Goal: Find contact information: Find contact information

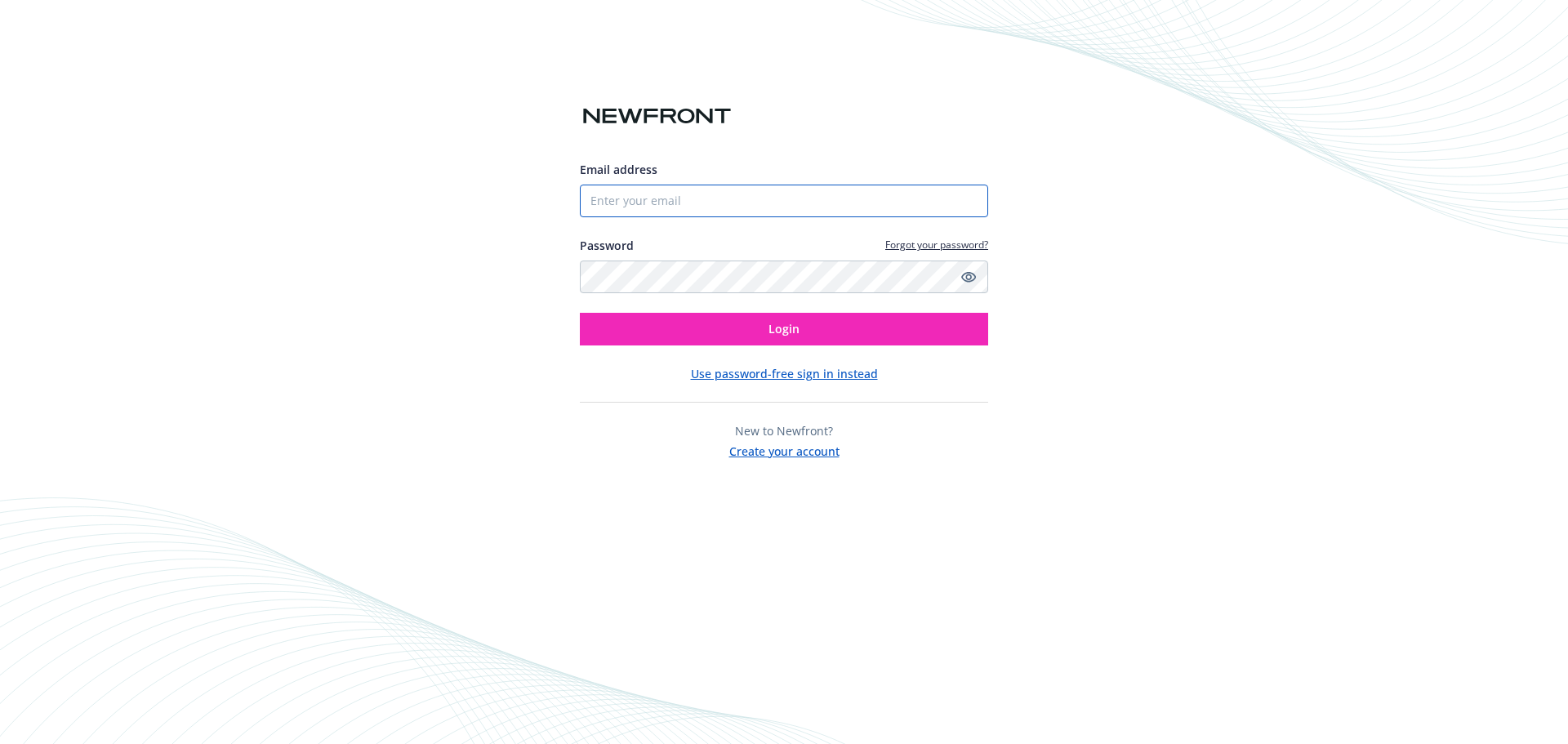
drag, startPoint x: 0, startPoint y: 0, endPoint x: 658, endPoint y: 210, distance: 690.7
click at [658, 210] on input "Email address" at bounding box center [784, 201] width 408 height 33
type input "[PERSON_NAME][EMAIL_ADDRESS][PERSON_NAME][DOMAIN_NAME]"
click at [580, 313] on button "Login" at bounding box center [784, 329] width 408 height 33
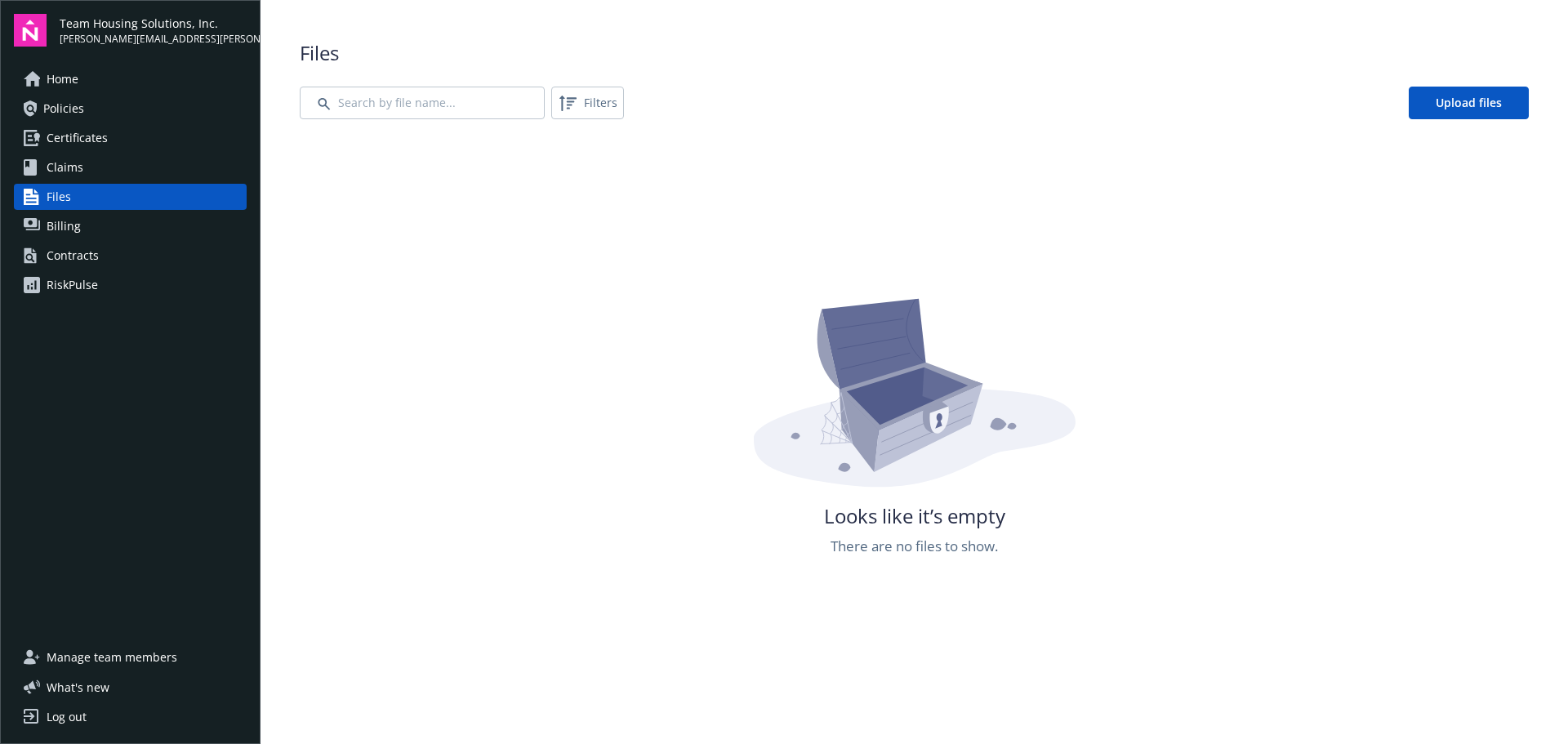
click at [90, 114] on link "Policies" at bounding box center [129, 108] width 233 height 26
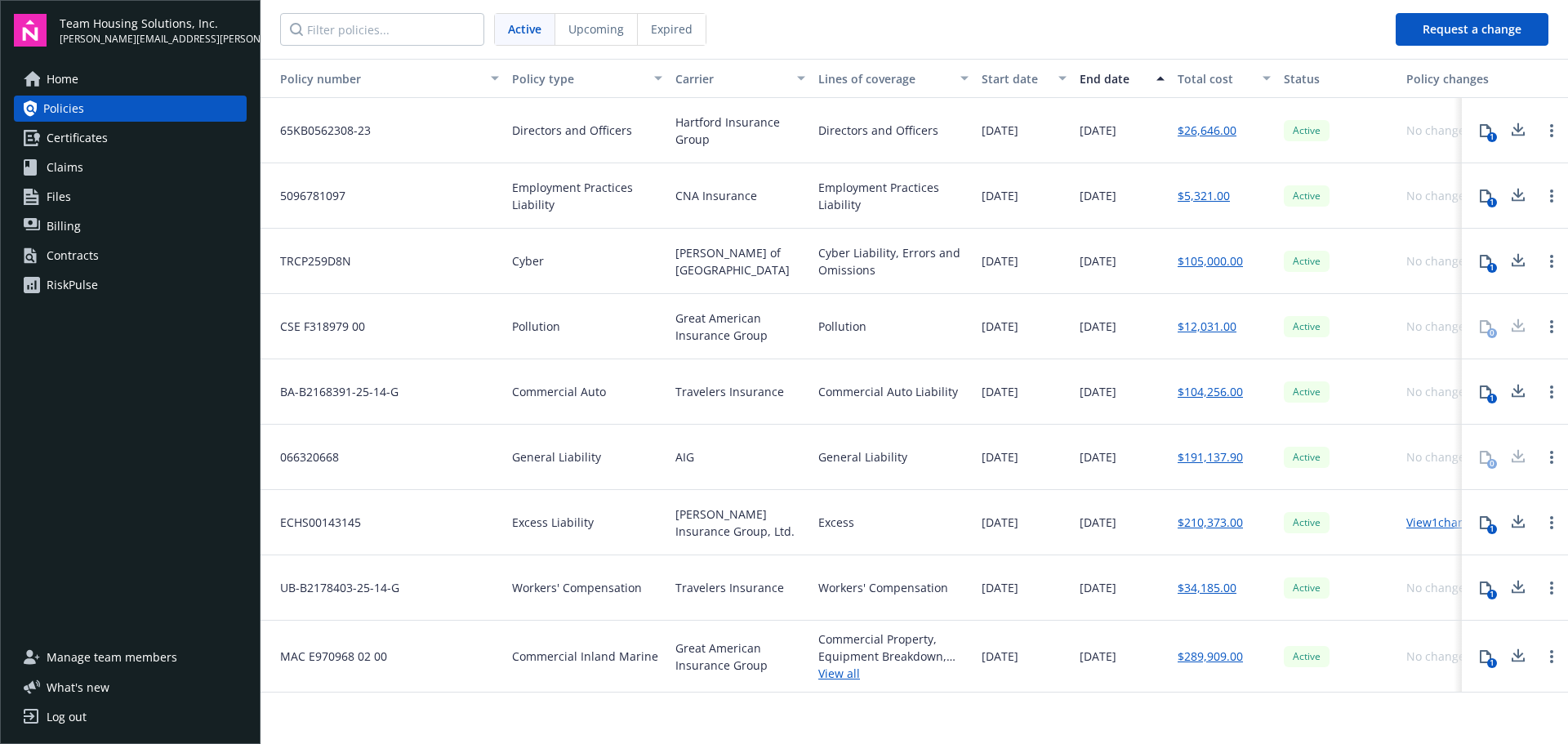
click at [87, 141] on span "Certificates" at bounding box center [78, 137] width 61 height 26
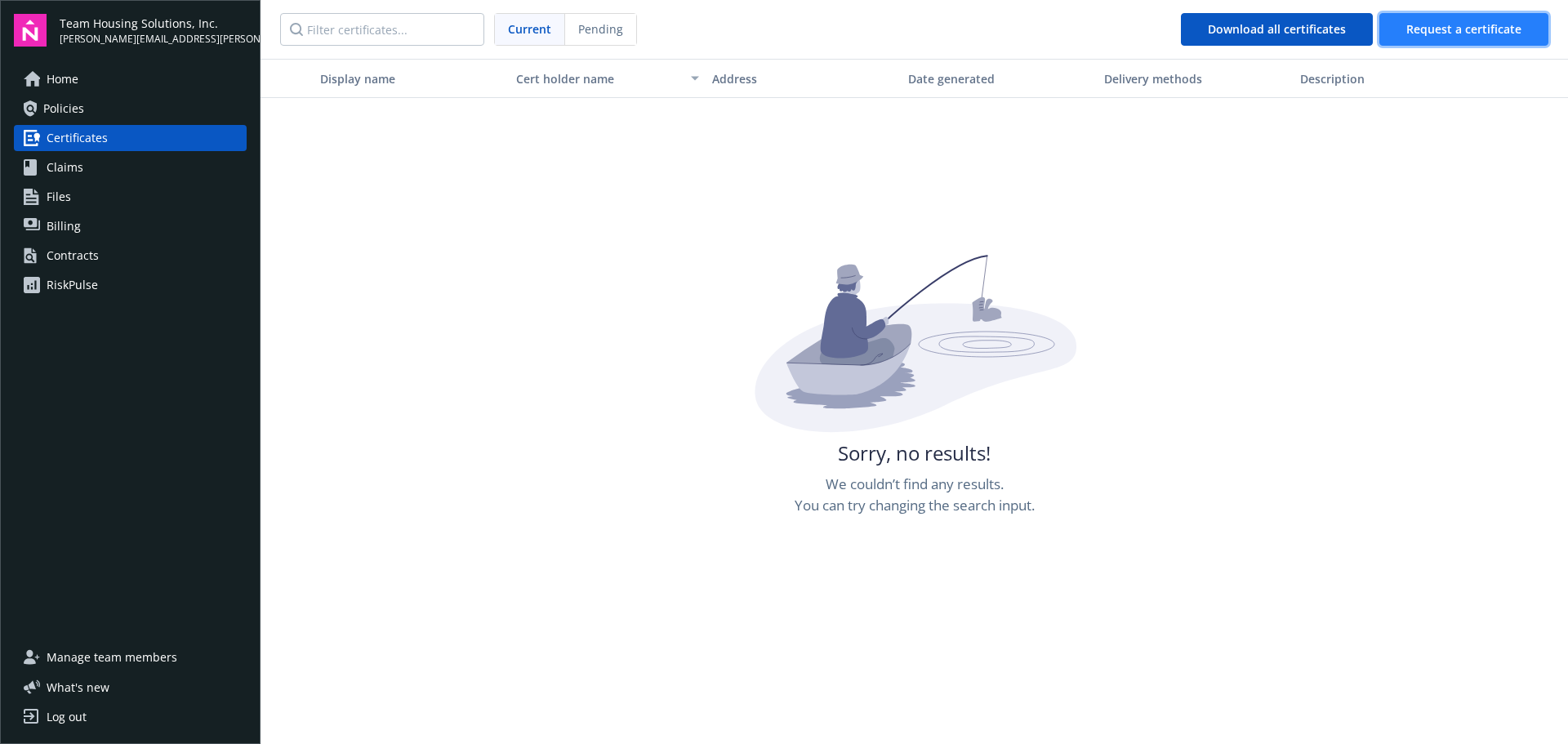
click at [1454, 44] on button "Request a certificate" at bounding box center [1464, 30] width 169 height 33
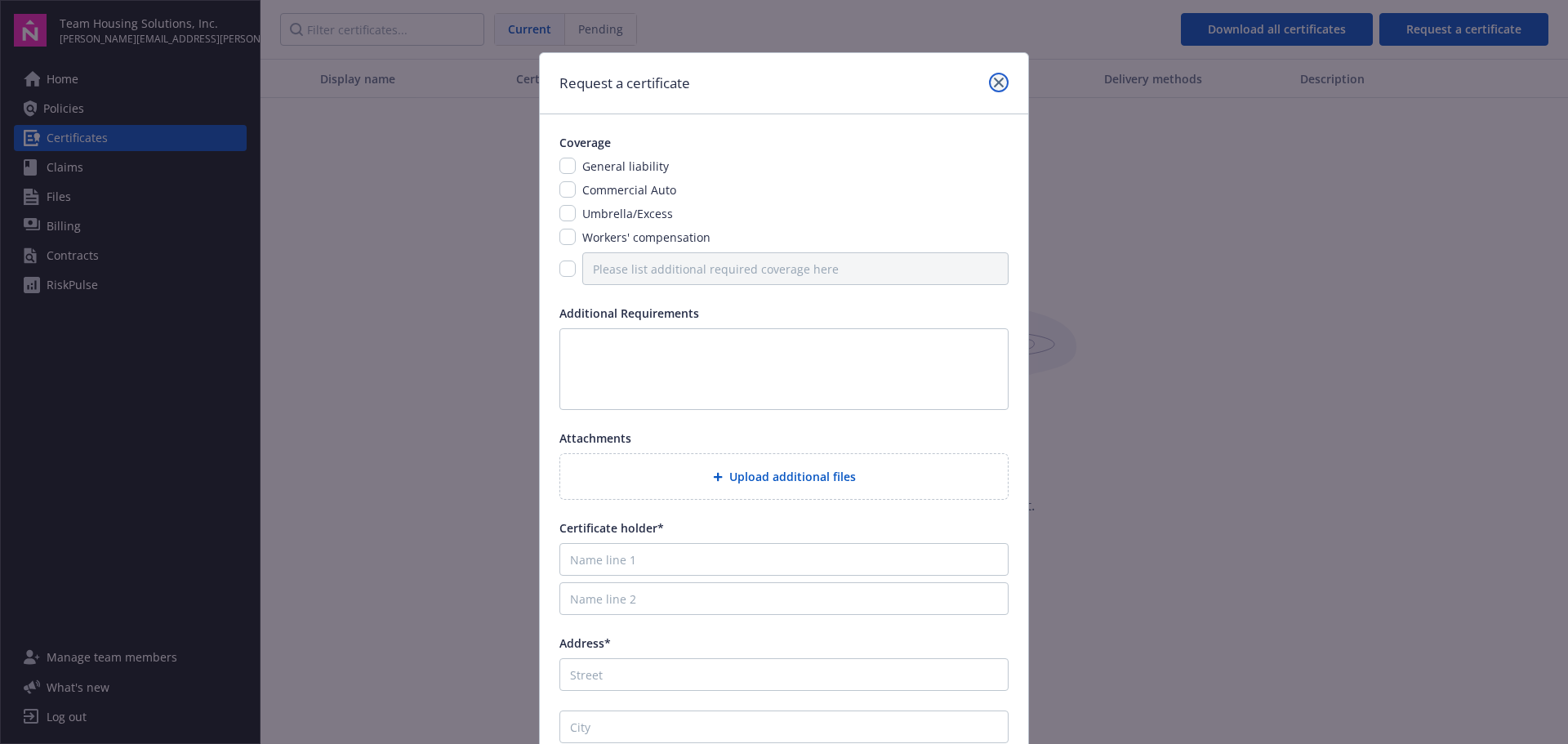
click at [994, 85] on icon "close" at bounding box center [999, 82] width 10 height 10
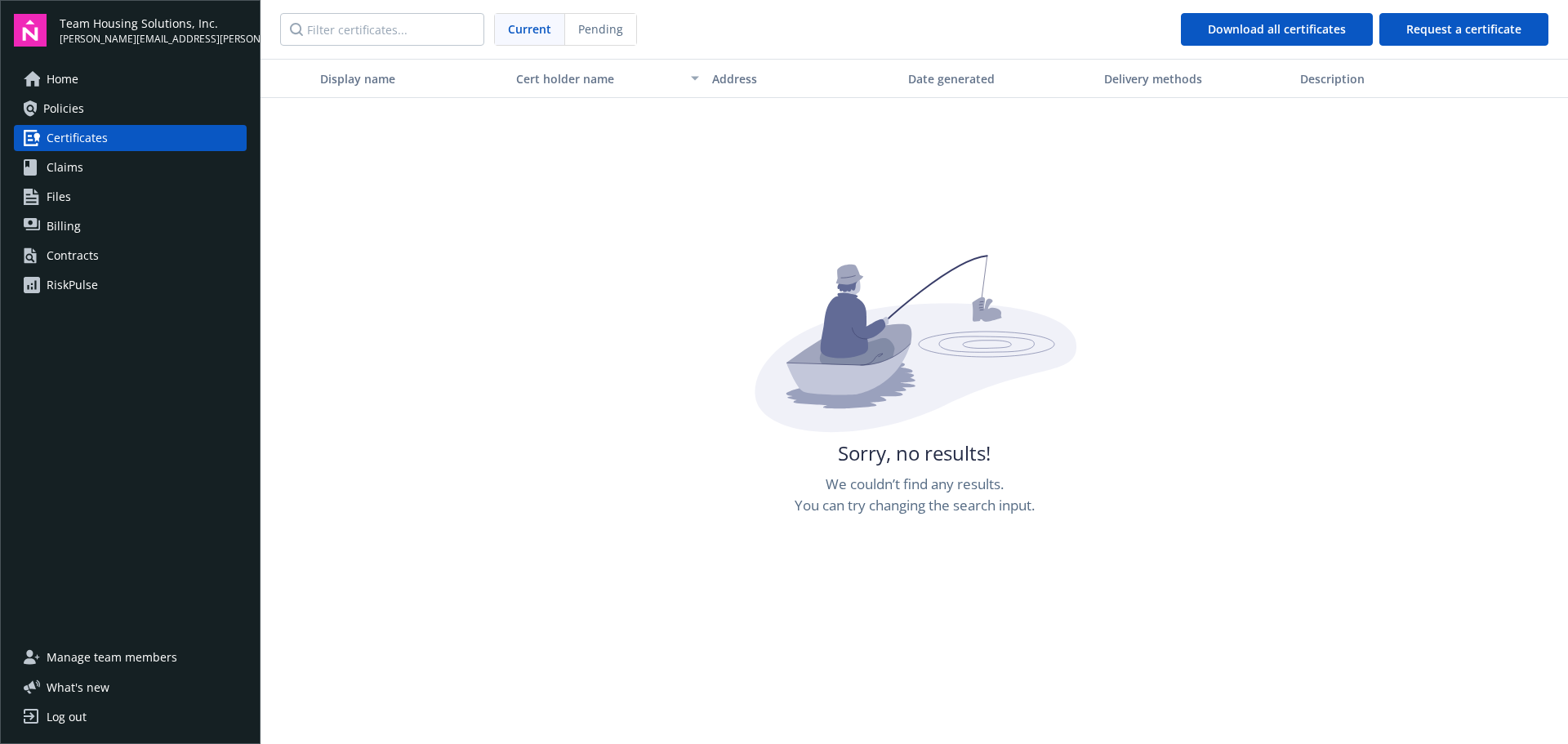
click at [107, 111] on link "Policies" at bounding box center [129, 108] width 233 height 26
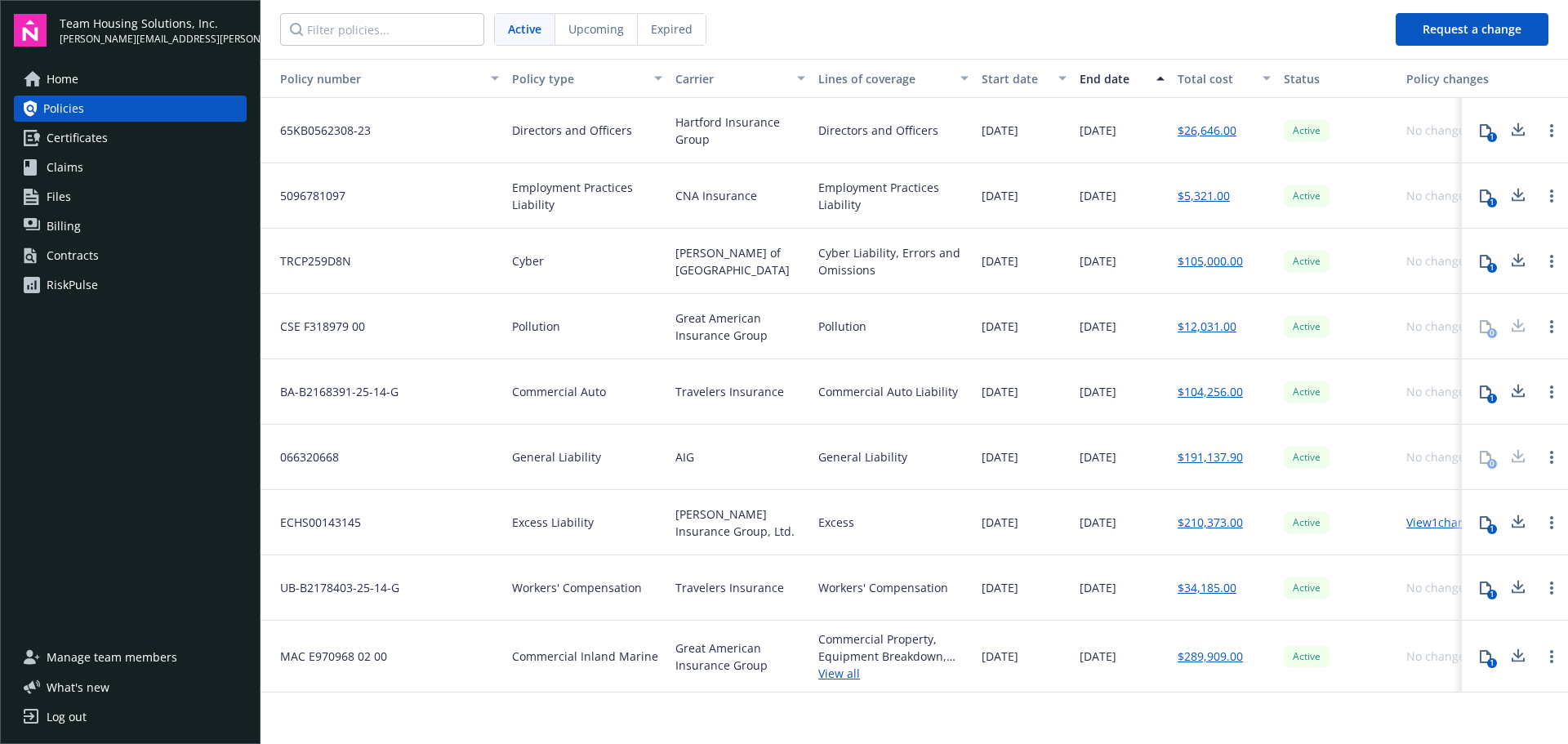
click at [1474, 29] on button "Request a change" at bounding box center [1471, 30] width 152 height 33
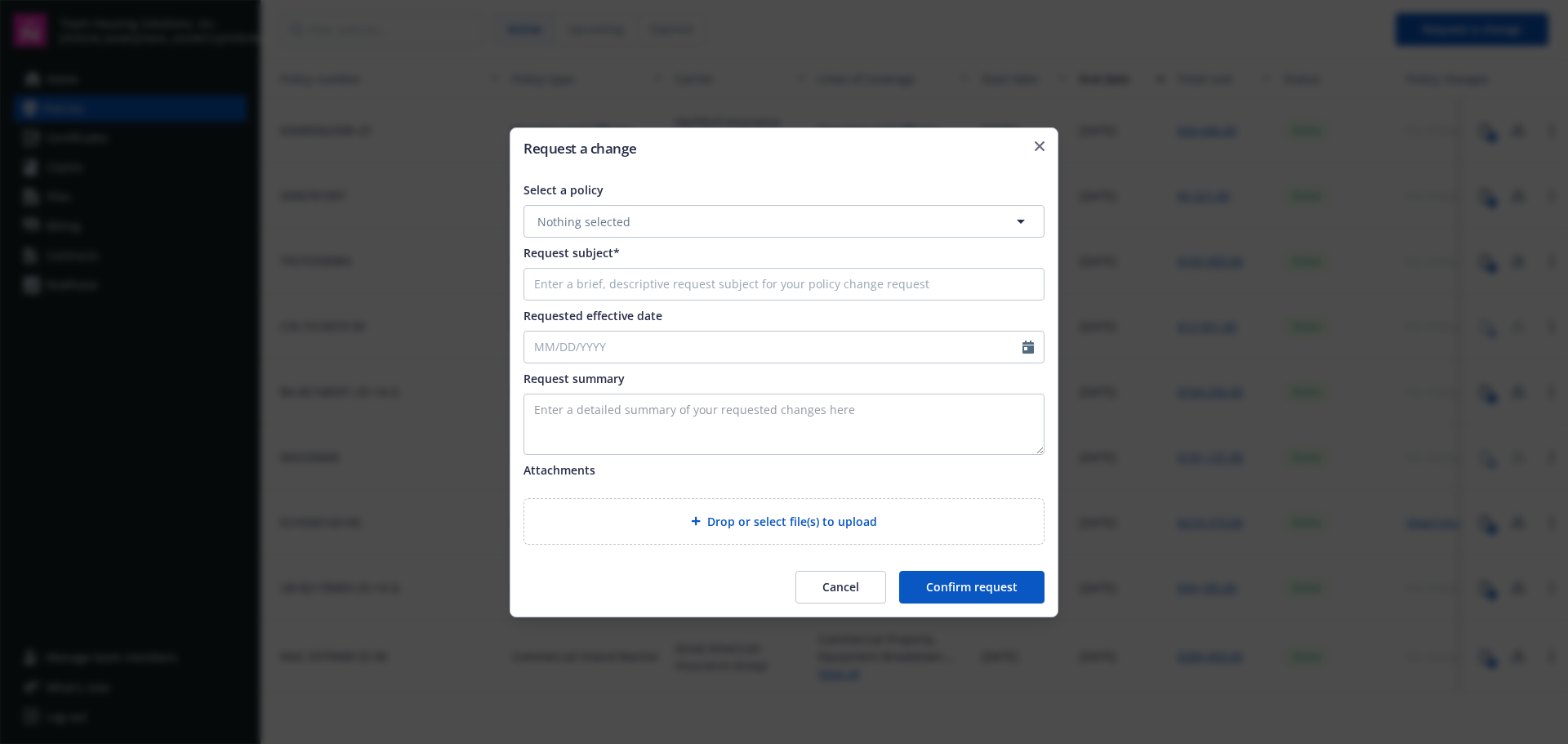
click at [614, 209] on button "Nothing selected" at bounding box center [783, 221] width 520 height 33
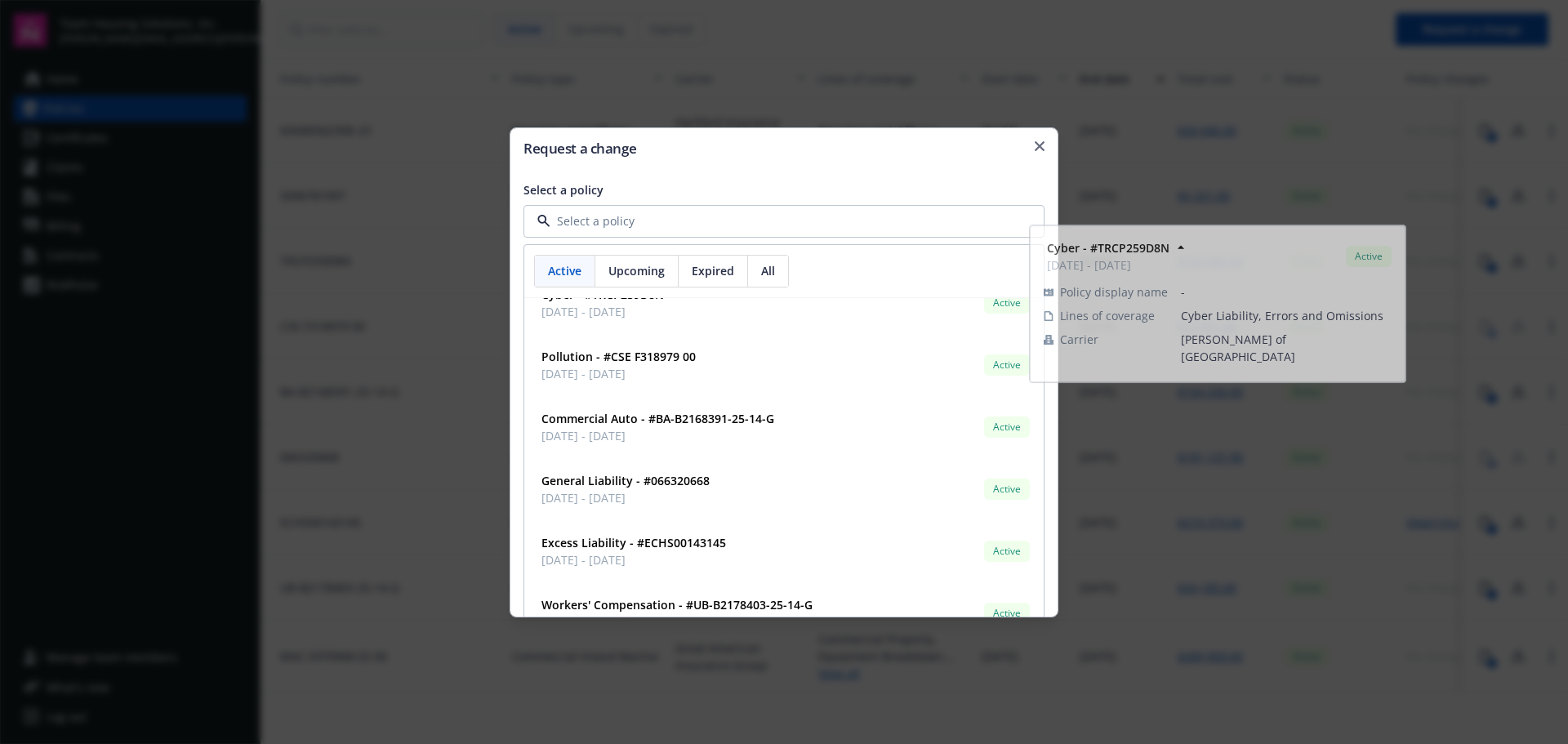
click at [787, 179] on div "Request a change Select a policy Active Upcoming Expired All Employment Practic…" at bounding box center [784, 372] width 548 height 490
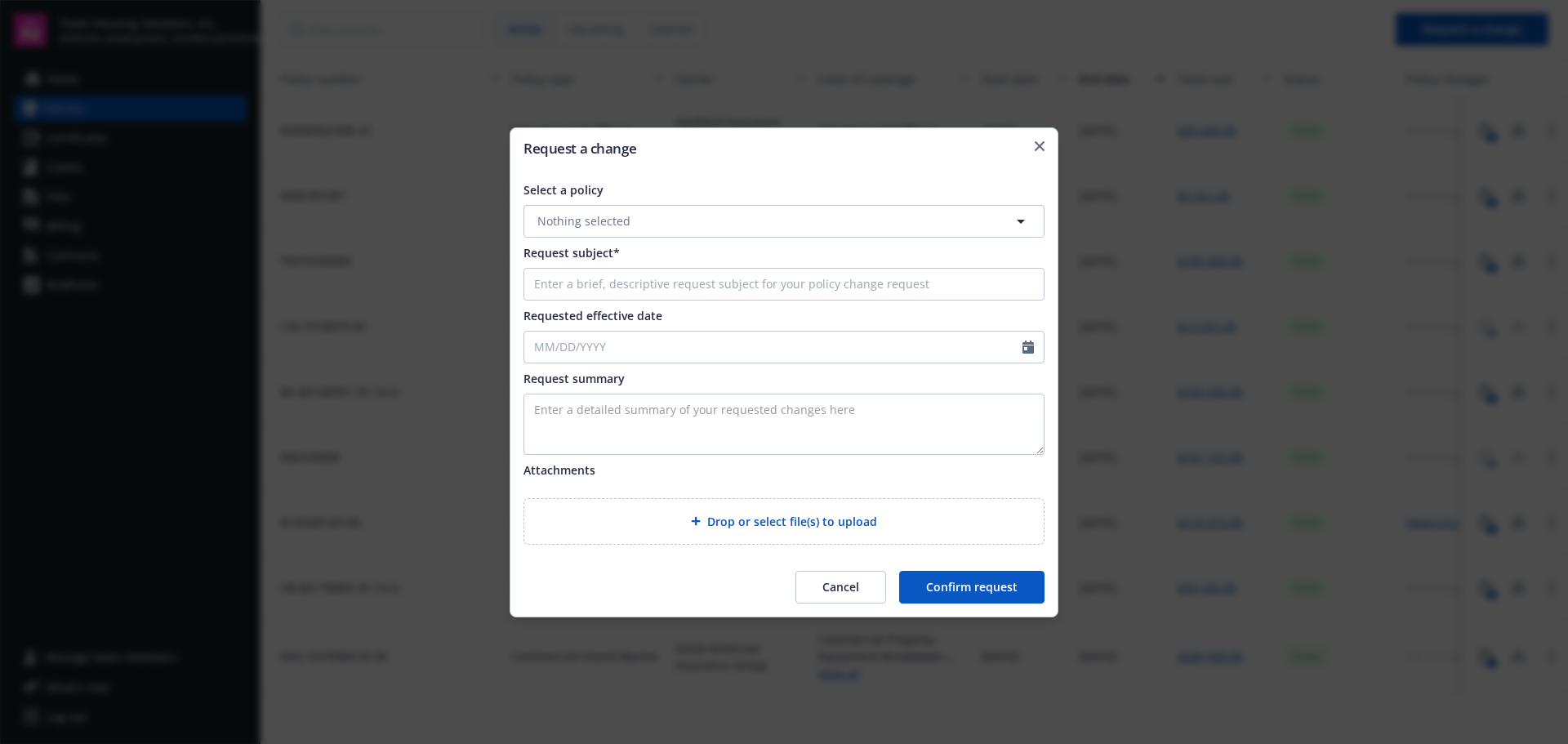
click at [1040, 152] on h2 "Request a change" at bounding box center [783, 148] width 520 height 13
click at [1040, 146] on icon "button" at bounding box center [1039, 146] width 10 height 10
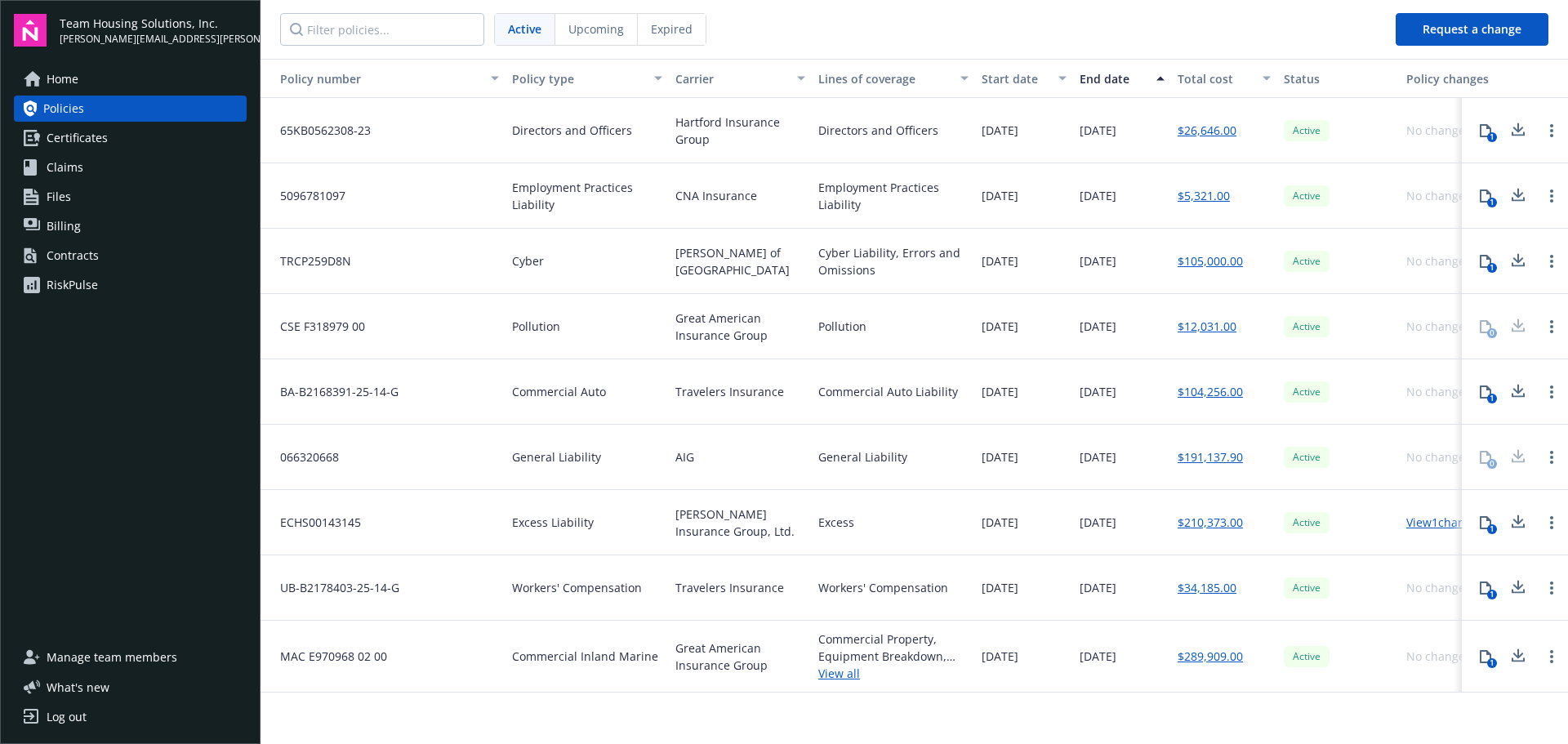
click at [91, 83] on link "Home" at bounding box center [129, 79] width 233 height 26
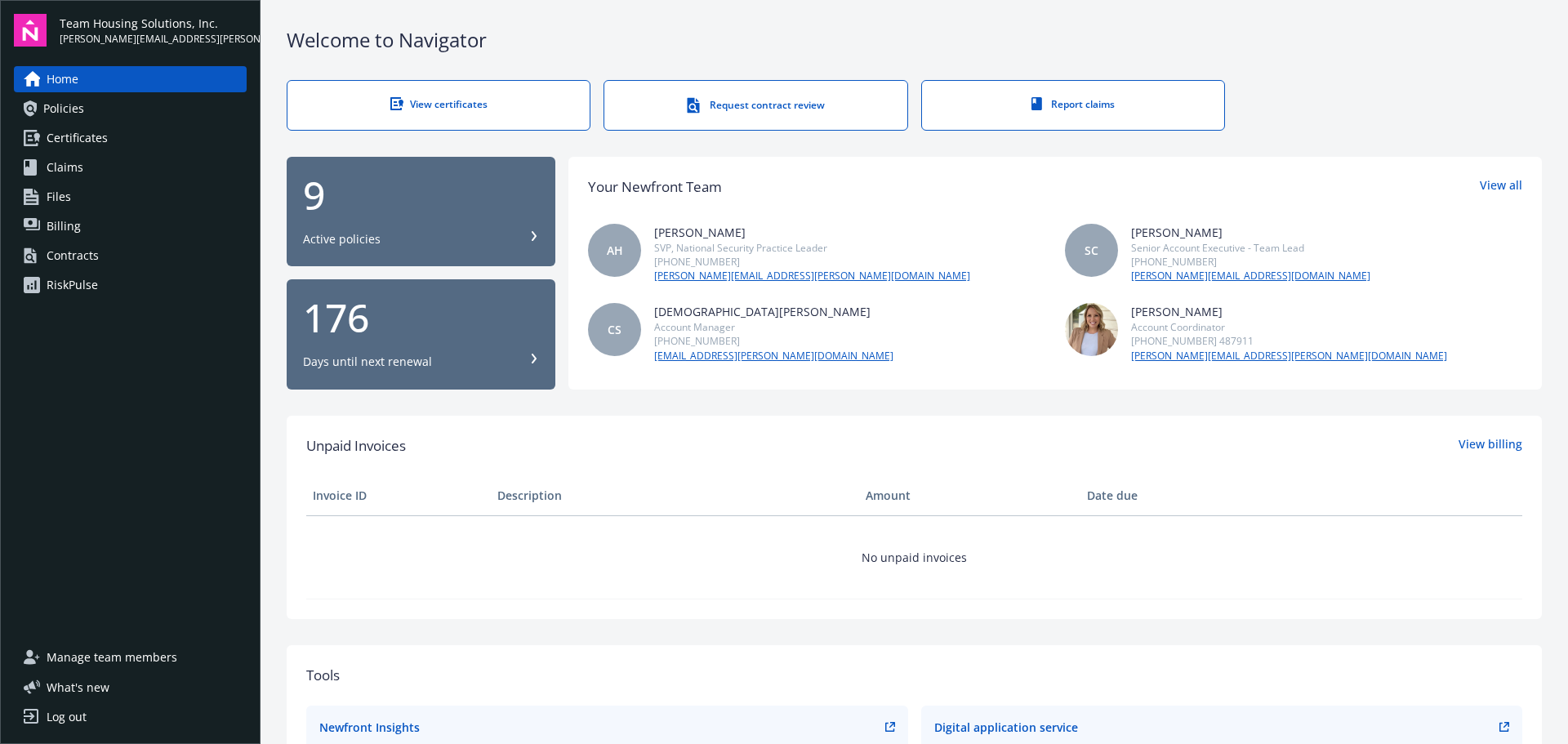
click at [524, 212] on div "9" at bounding box center [421, 195] width 236 height 39
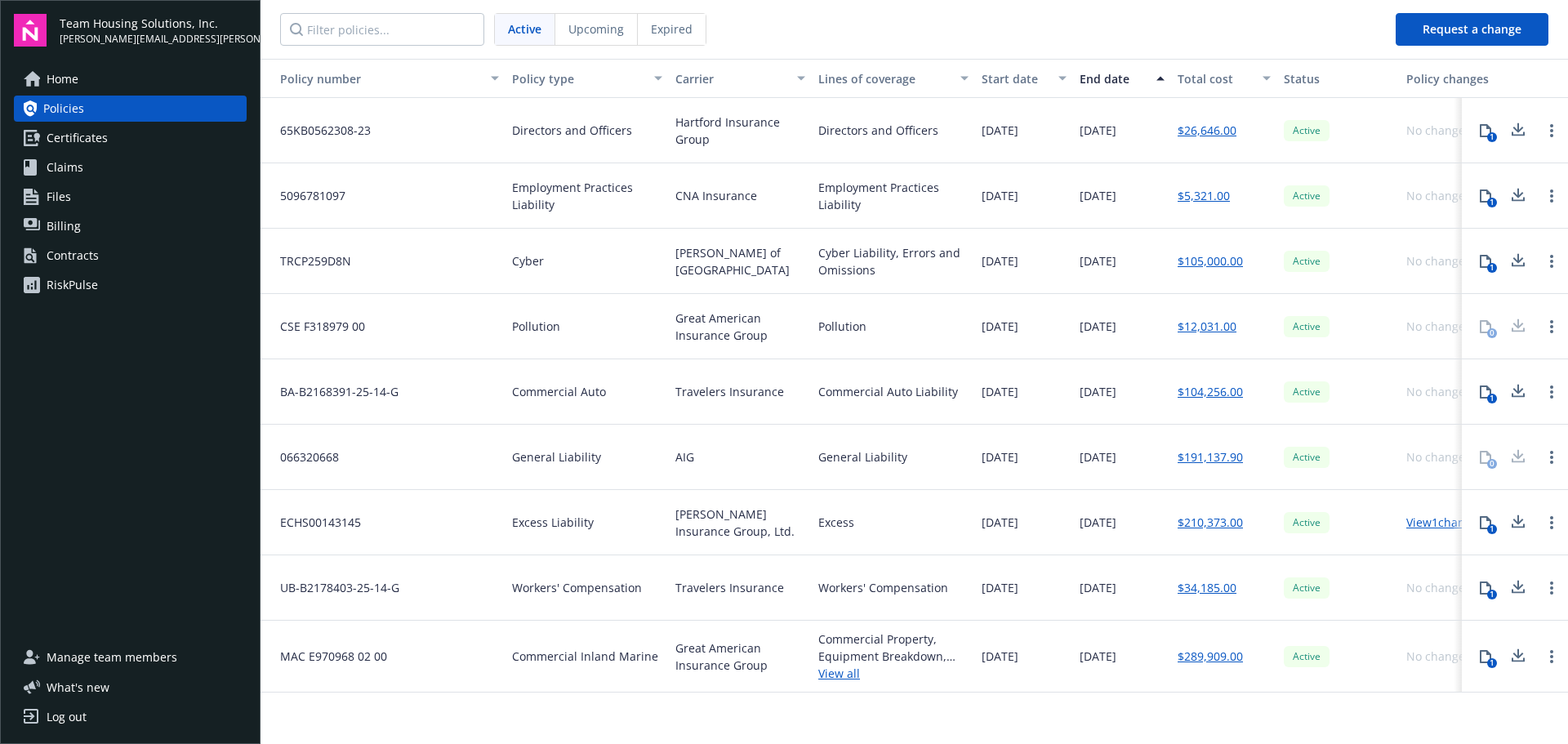
click at [613, 33] on span "Upcoming" at bounding box center [596, 29] width 56 height 17
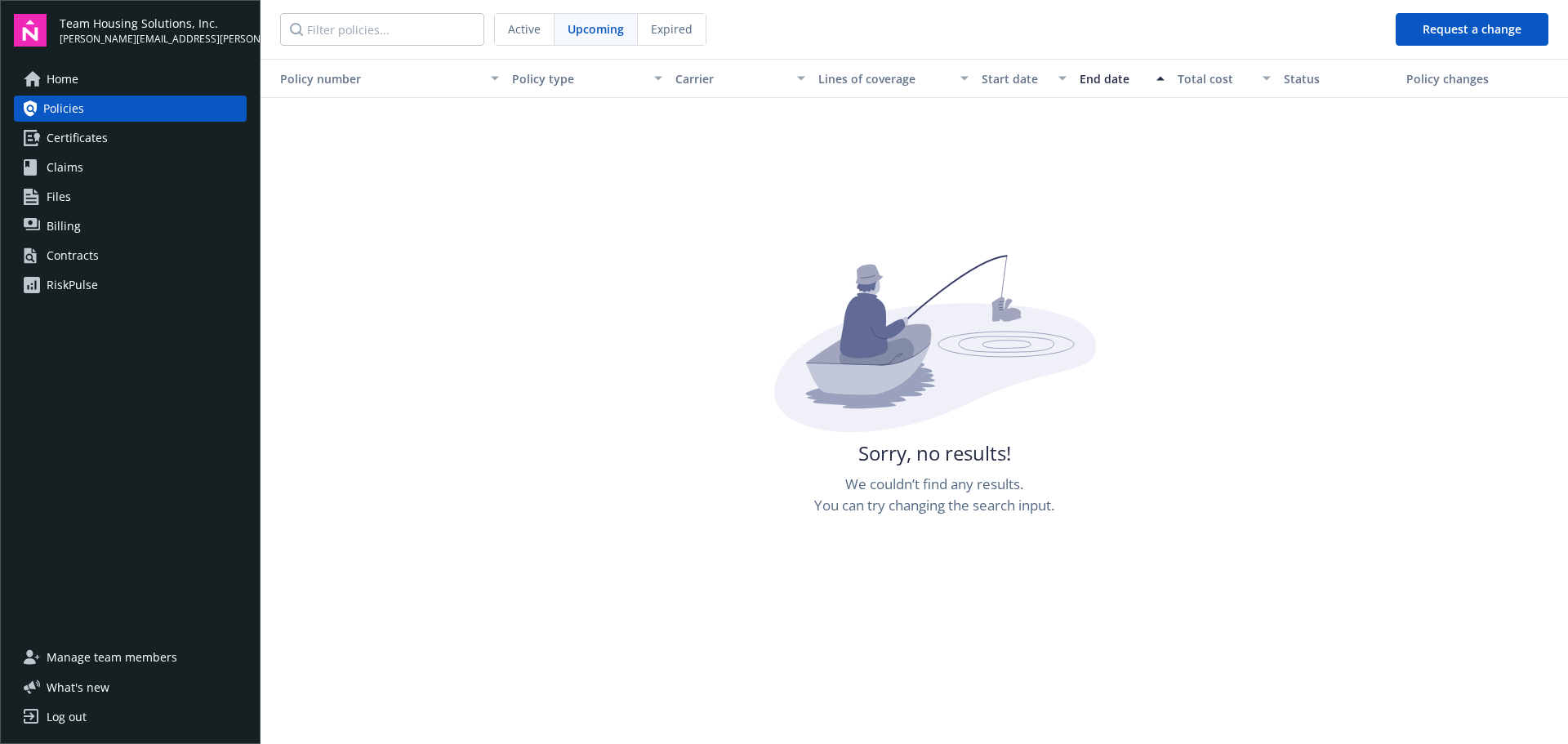
click at [688, 33] on span "Expired" at bounding box center [671, 29] width 41 height 17
click at [616, 33] on span "Upcoming" at bounding box center [595, 29] width 56 height 17
click at [516, 33] on span "Active" at bounding box center [524, 29] width 33 height 17
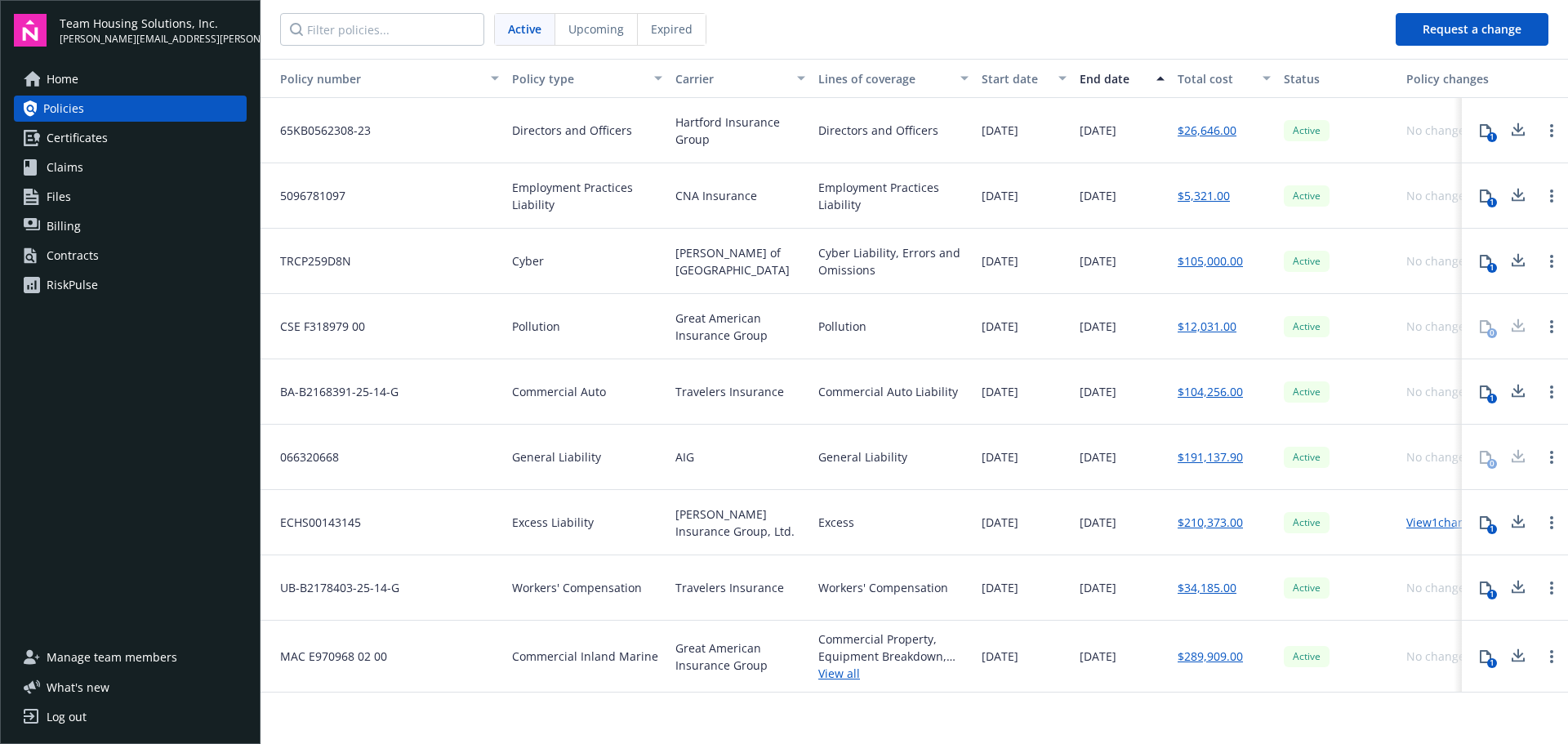
click at [72, 146] on span "Certificates" at bounding box center [78, 137] width 61 height 26
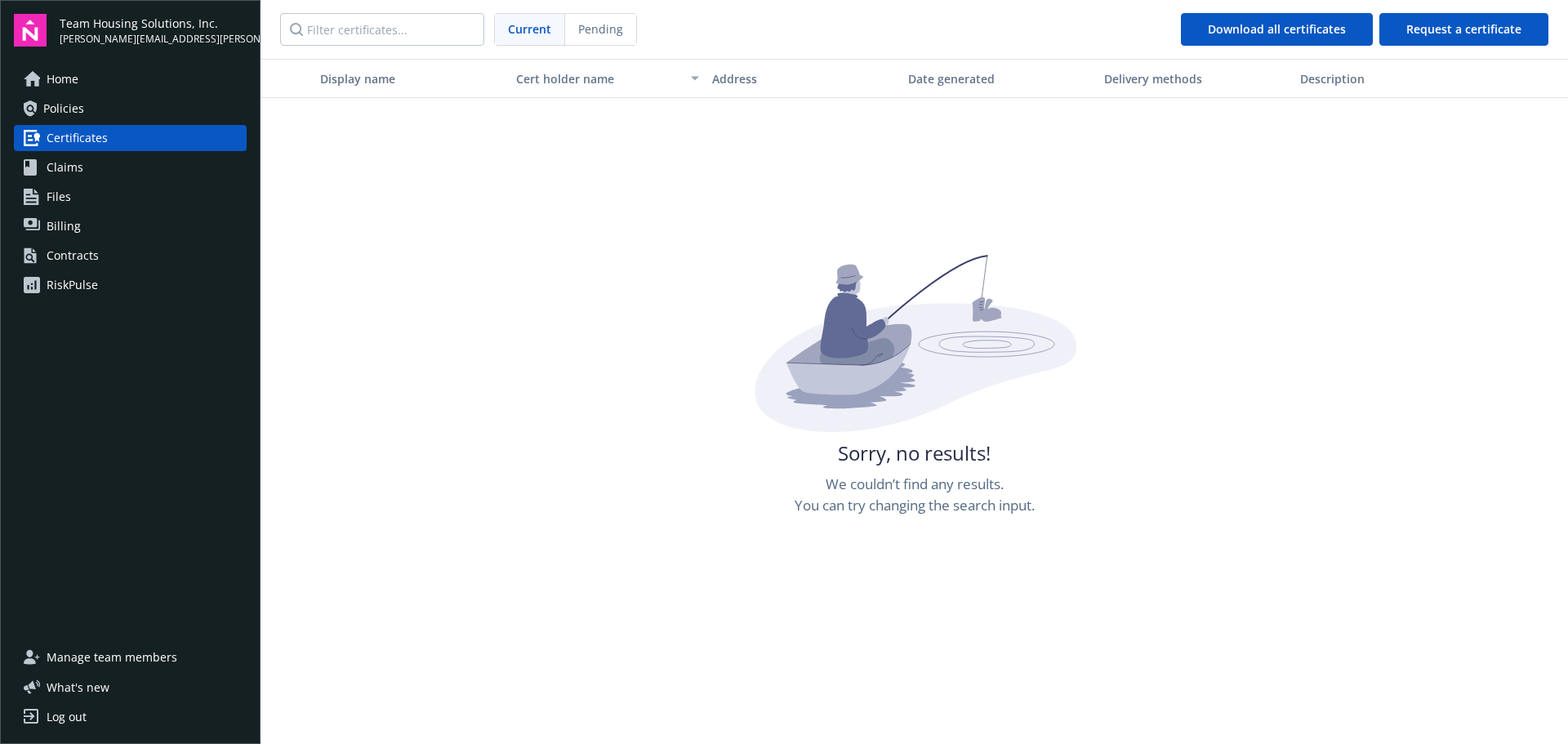
click at [75, 168] on span "Claims" at bounding box center [65, 167] width 36 height 26
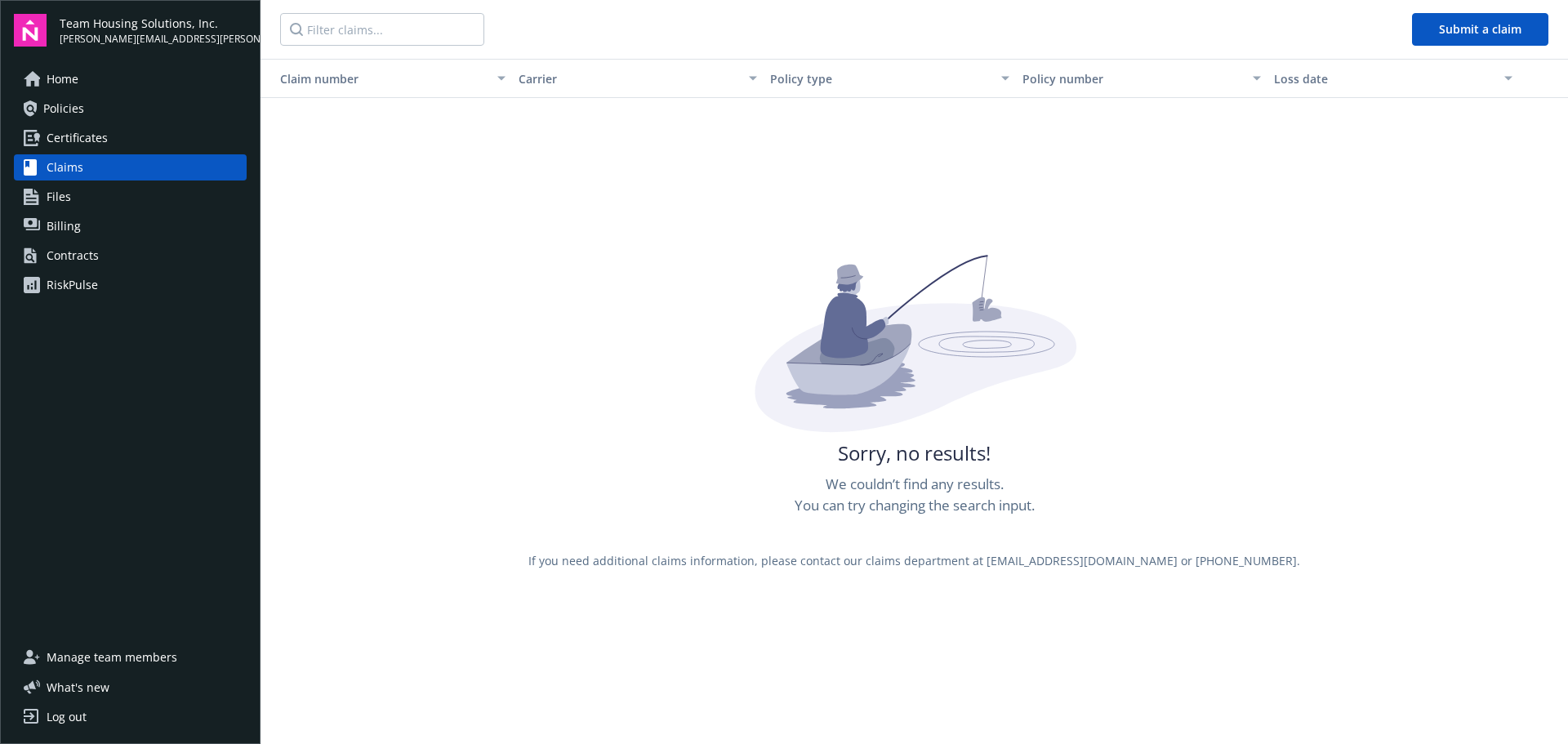
click at [75, 191] on link "Files" at bounding box center [129, 197] width 233 height 26
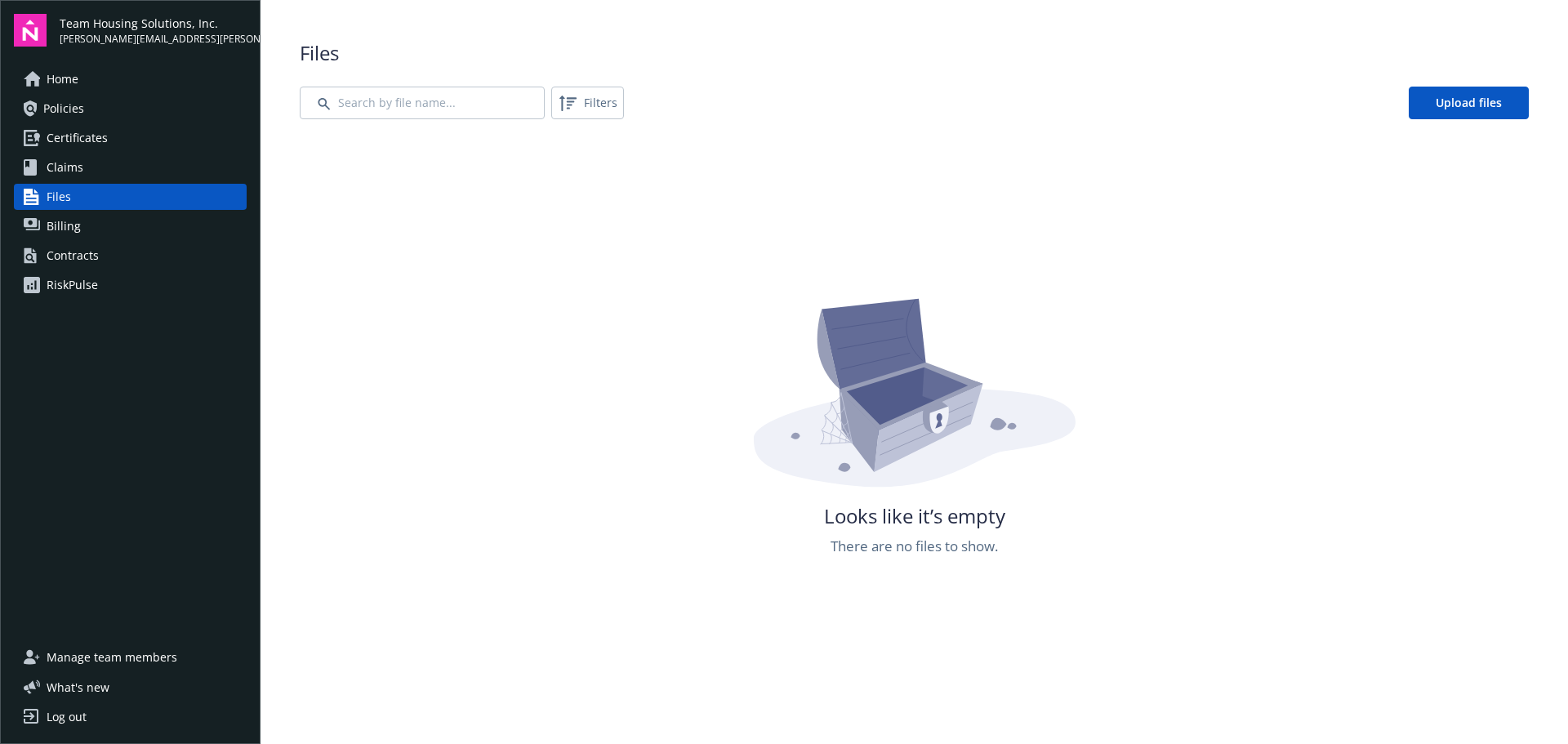
click at [76, 204] on link "Files" at bounding box center [129, 197] width 233 height 26
click at [76, 219] on span "Billing" at bounding box center [64, 225] width 35 height 26
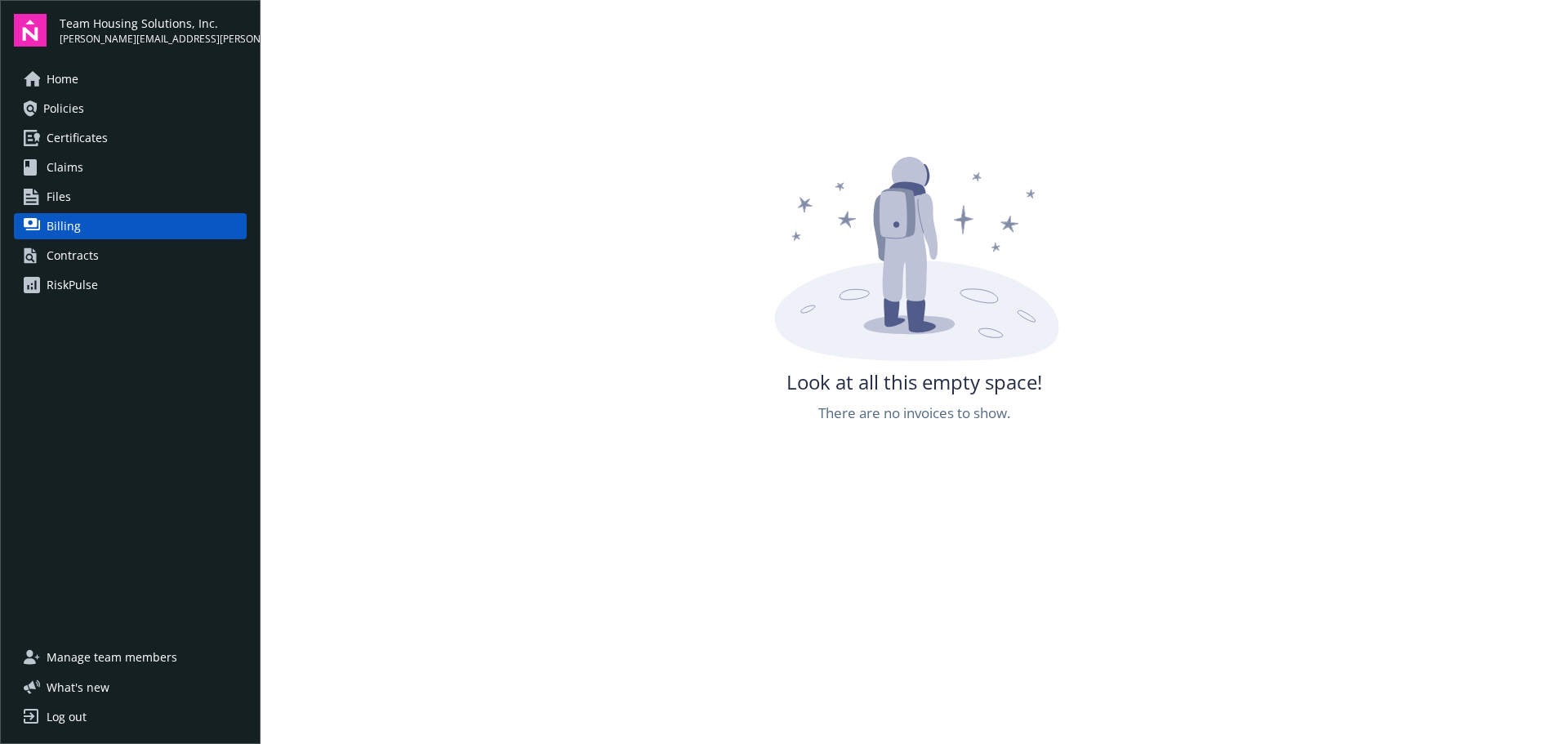
click at [75, 87] on span "Home" at bounding box center [62, 79] width 32 height 26
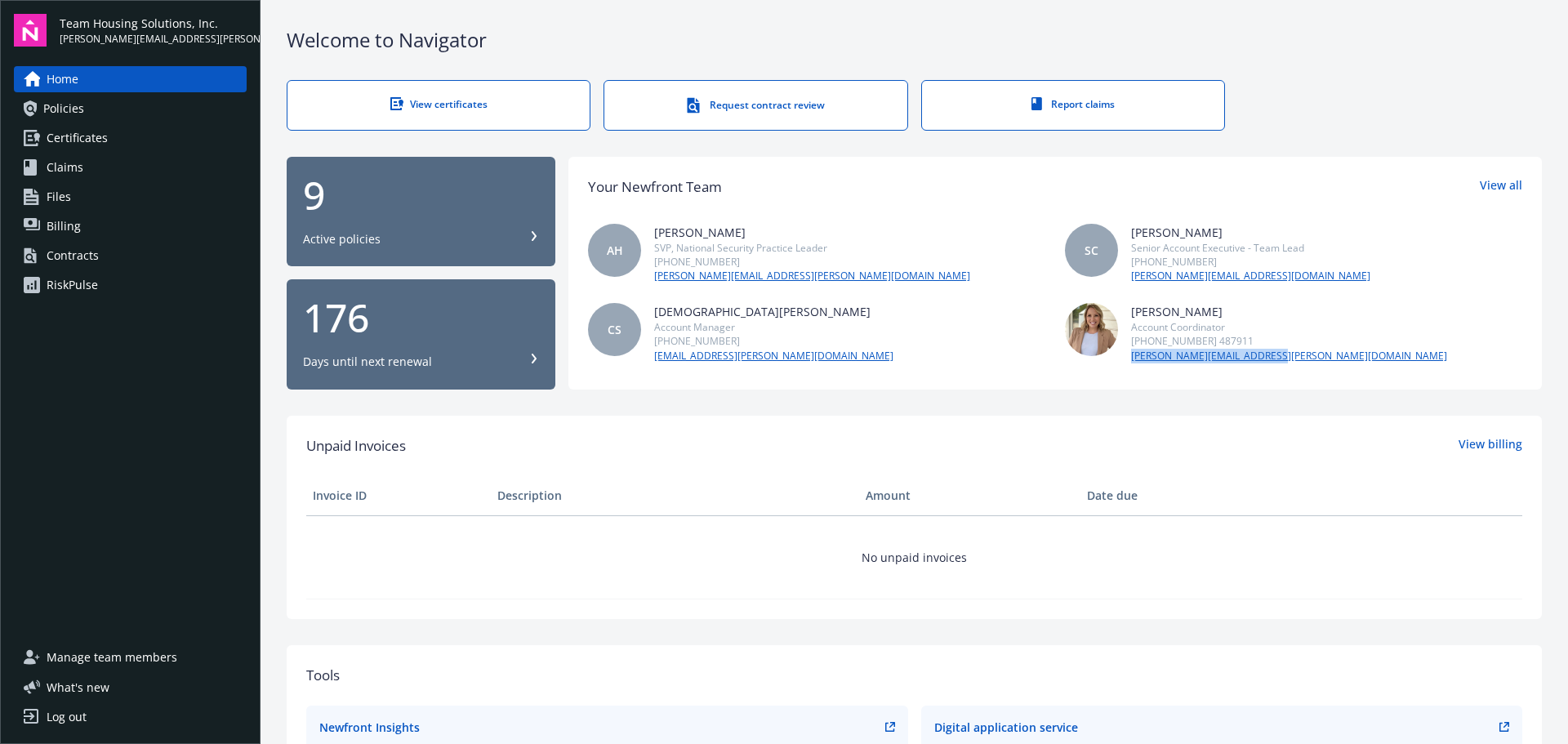
drag, startPoint x: 1272, startPoint y: 353, endPoint x: 1123, endPoint y: 363, distance: 149.3
click at [1123, 363] on div "Your Newfront Team View all AH Andrew Hersh SVP, National Security Practice Lea…" at bounding box center [1054, 273] width 973 height 233
copy link "[PERSON_NAME][EMAIL_ADDRESS][PERSON_NAME][DOMAIN_NAME]"
click at [870, 362] on div "CS Christian Senecal Account Manager (785) 766-9432 christian.senecal@newfront.…" at bounding box center [816, 333] width 457 height 59
drag, startPoint x: 828, startPoint y: 358, endPoint x: 653, endPoint y: 360, distance: 175.0
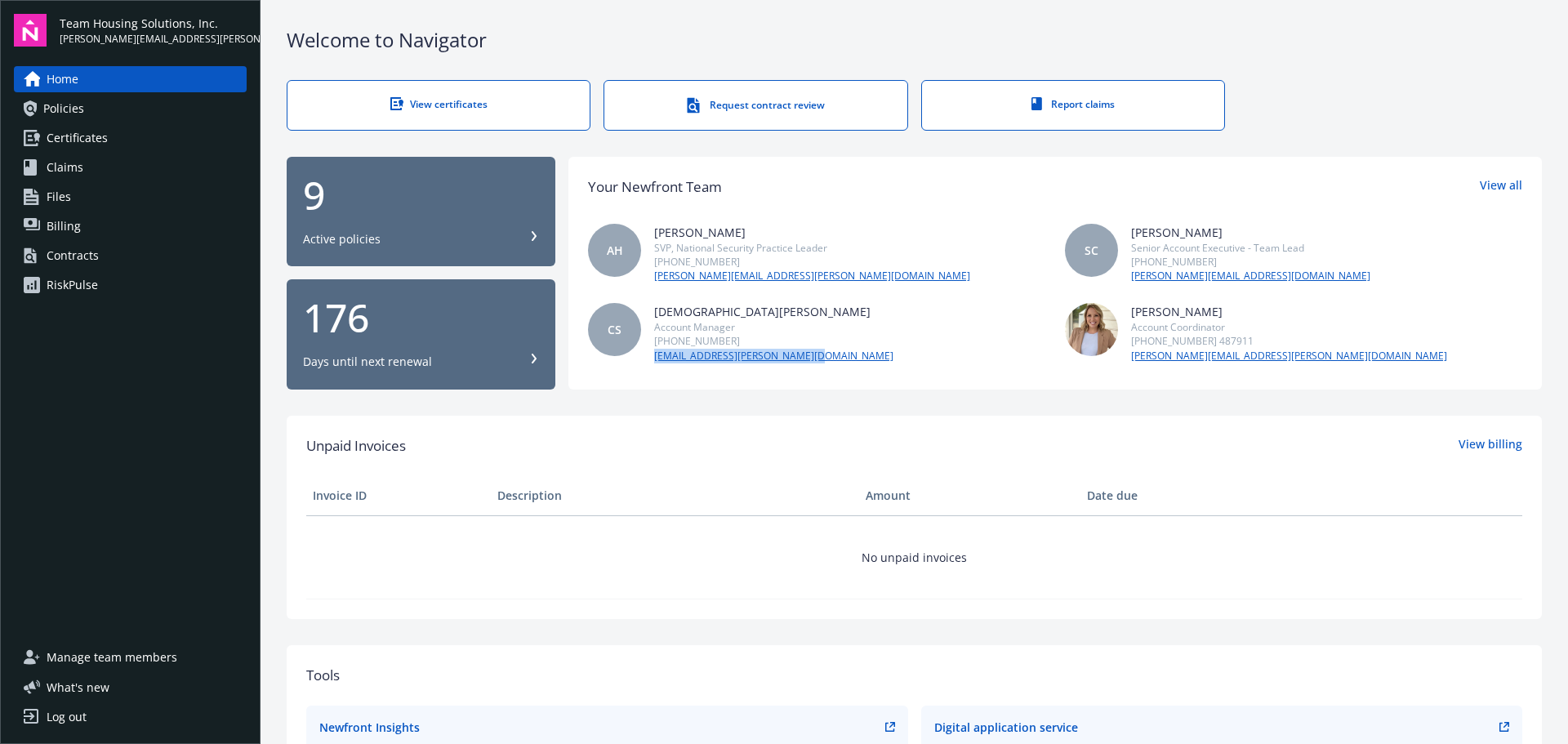
click at [653, 360] on div "CS Christian Senecal Account Manager (785) 766-9432 christian.senecal@newfront.…" at bounding box center [816, 333] width 457 height 59
copy link "[EMAIL_ADDRESS][PERSON_NAME][DOMAIN_NAME]"
click at [1314, 330] on div "Rachel Bledsoe Account Coordinator (650) 488-8565 487911 rachel.bledsoe@newfron…" at bounding box center [1293, 333] width 457 height 59
drag, startPoint x: 1299, startPoint y: 356, endPoint x: 1123, endPoint y: 360, distance: 176.0
click at [1123, 360] on div "Rachel Bledsoe Account Coordinator (650) 488-8565 487911 rachel.bledsoe@newfron…" at bounding box center [1293, 333] width 457 height 59
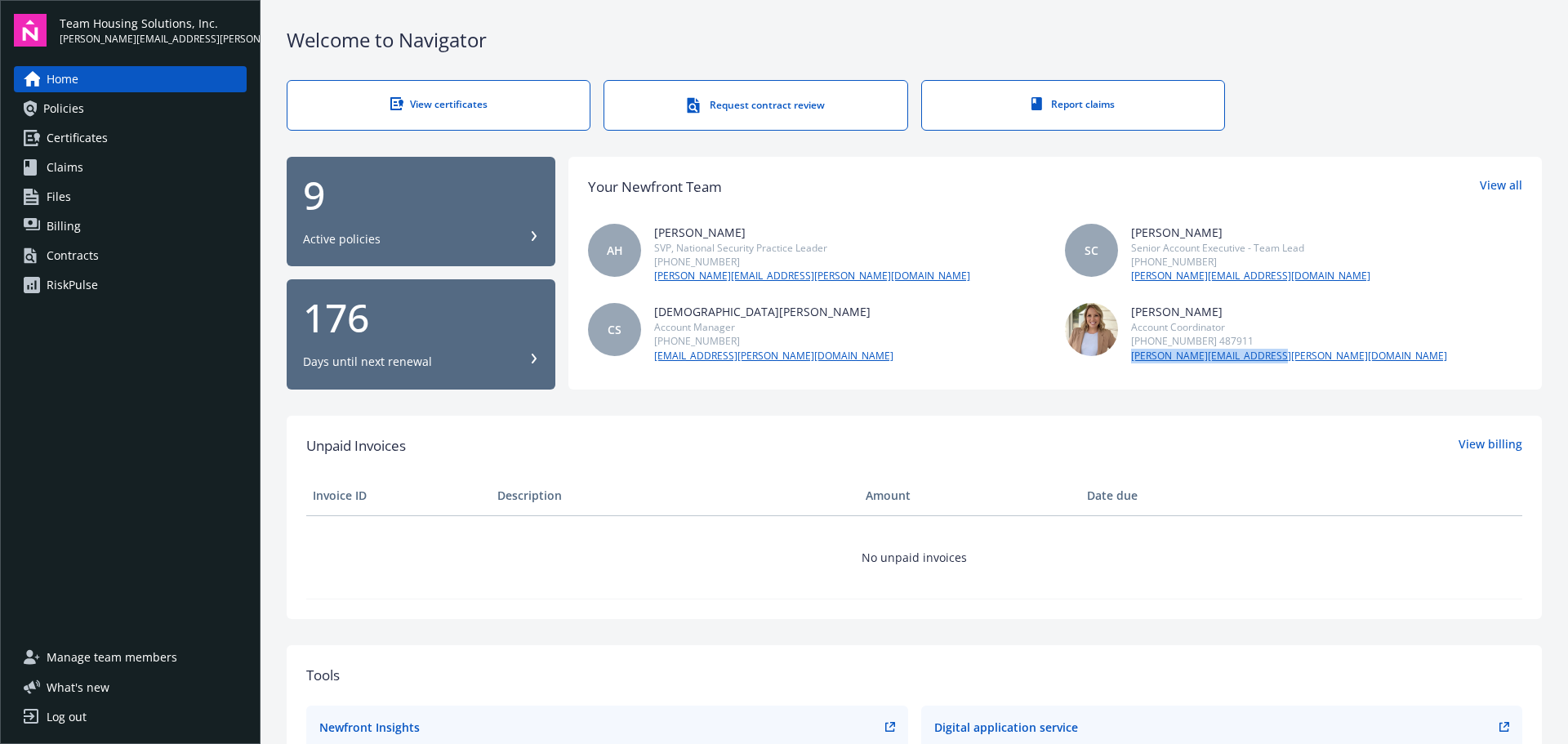
copy link "[PERSON_NAME][EMAIL_ADDRESS][PERSON_NAME][DOMAIN_NAME]"
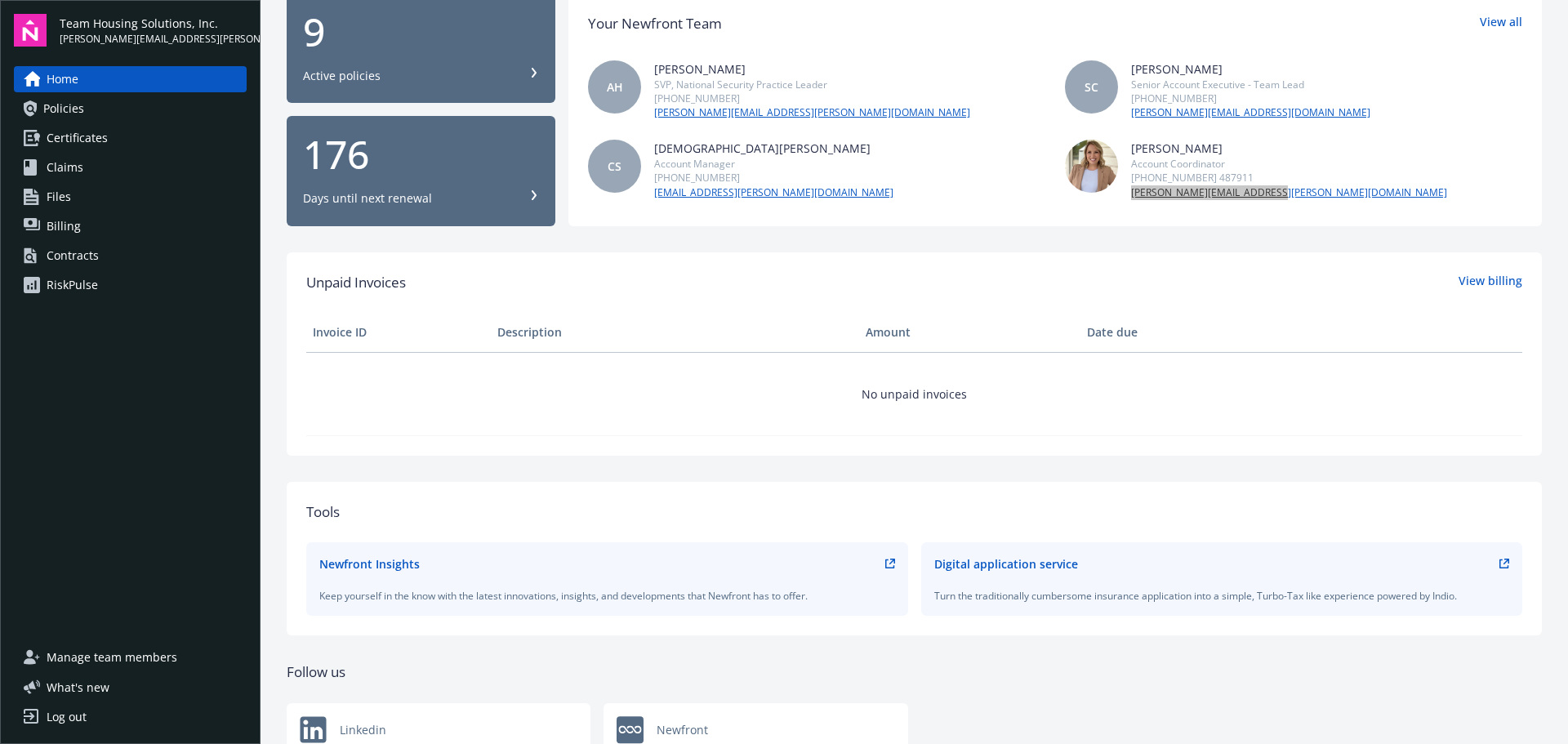
scroll to position [229, 0]
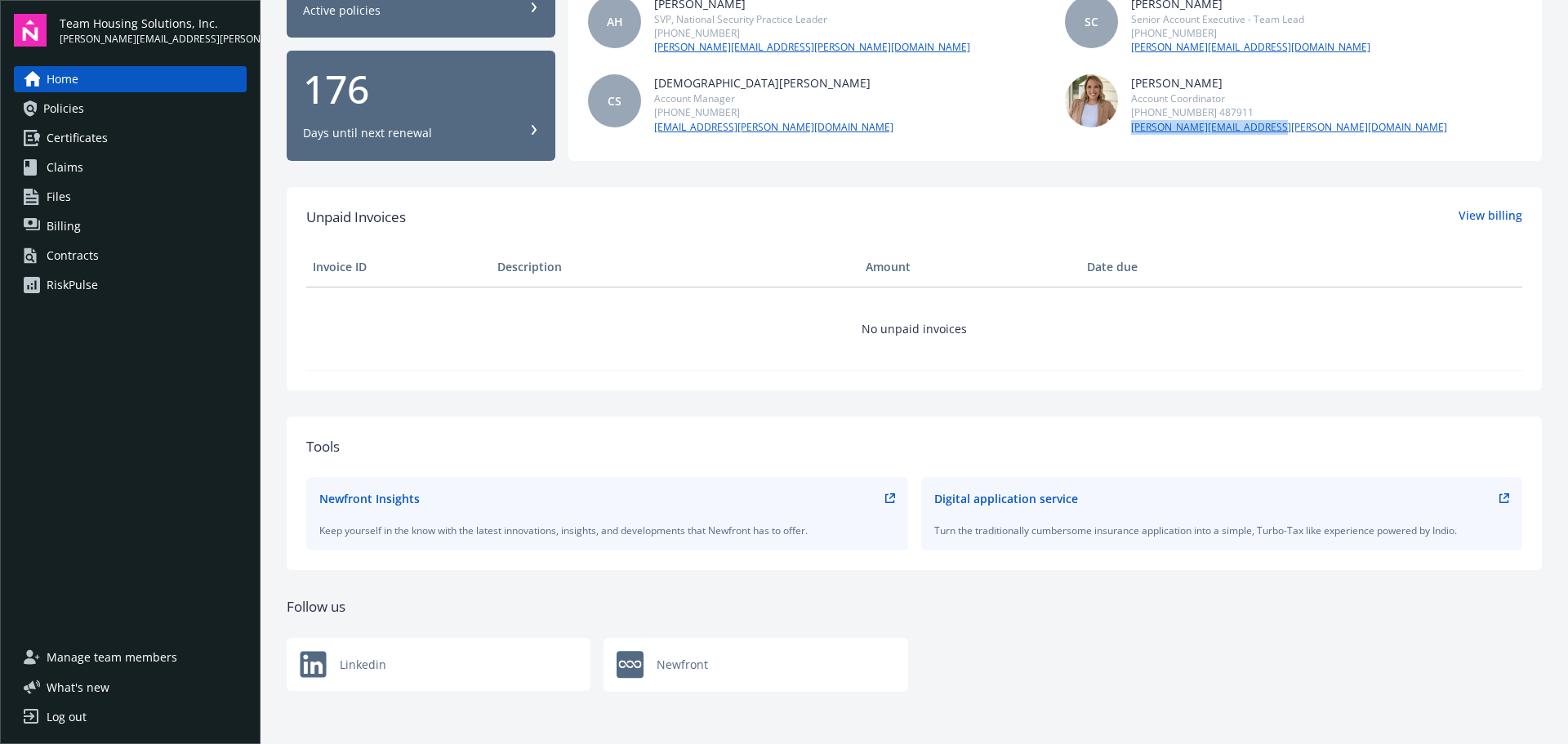
click at [1499, 494] on icon at bounding box center [1504, 499] width 10 height 10
